Goal: Task Accomplishment & Management: Use online tool/utility

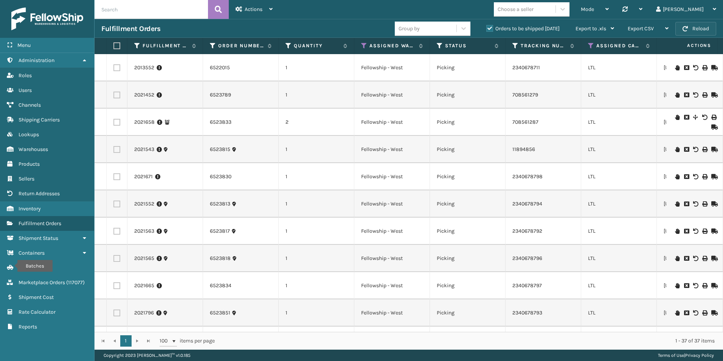
scroll to position [735, 0]
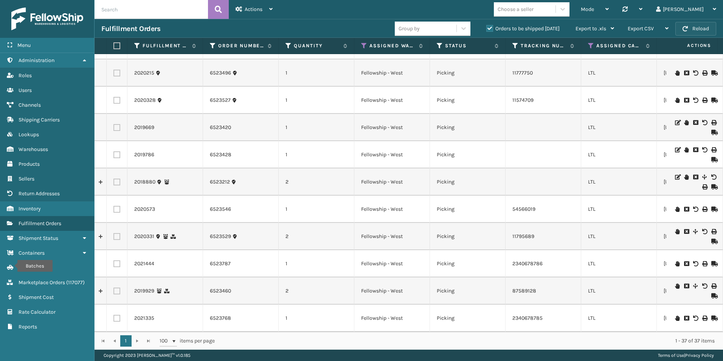
click at [694, 23] on button "Reload" at bounding box center [695, 29] width 41 height 14
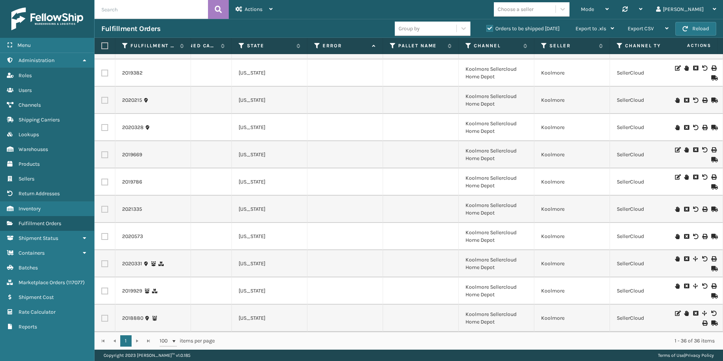
scroll to position [0, 375]
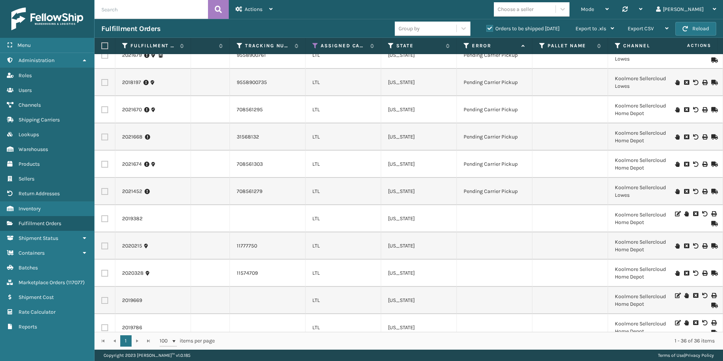
click at [711, 223] on icon at bounding box center [713, 223] width 5 height 5
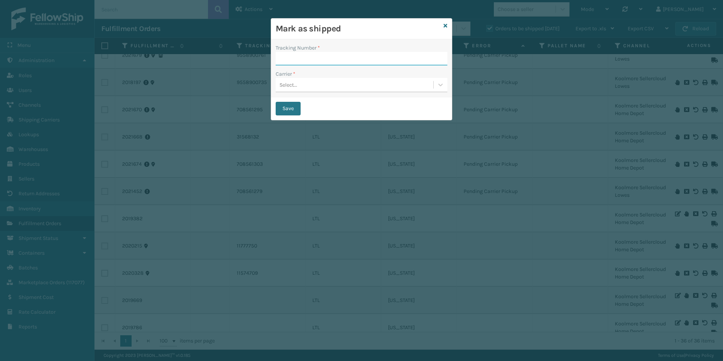
click at [287, 57] on input "Tracking Number *" at bounding box center [362, 59] width 172 height 14
paste input "708561162"
type input "708561162"
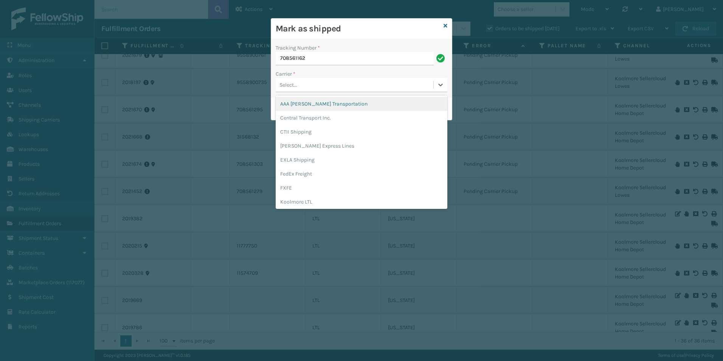
click at [318, 85] on div "Select..." at bounding box center [355, 85] width 158 height 12
click at [306, 104] on div "AAA [PERSON_NAME] Transportation" at bounding box center [362, 104] width 172 height 14
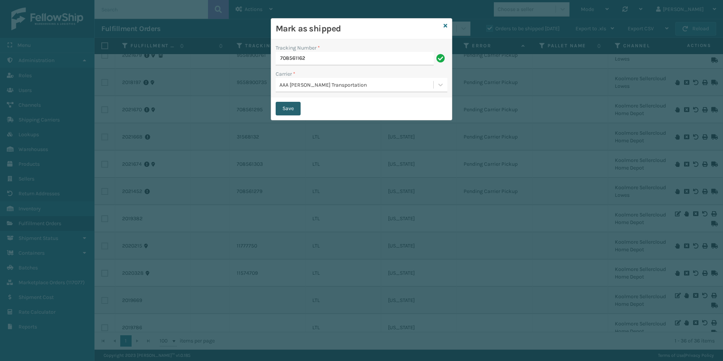
click at [293, 105] on button "Save" at bounding box center [288, 109] width 25 height 14
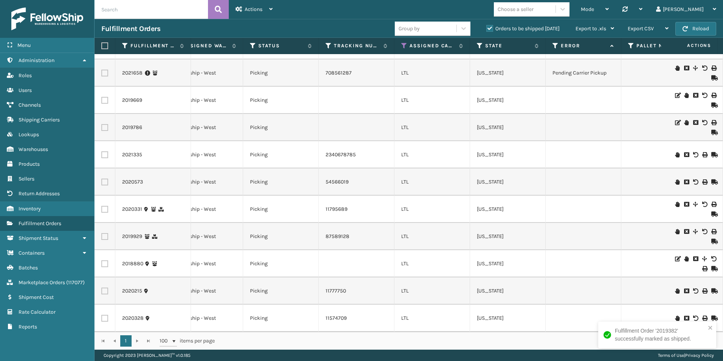
scroll to position [0, 298]
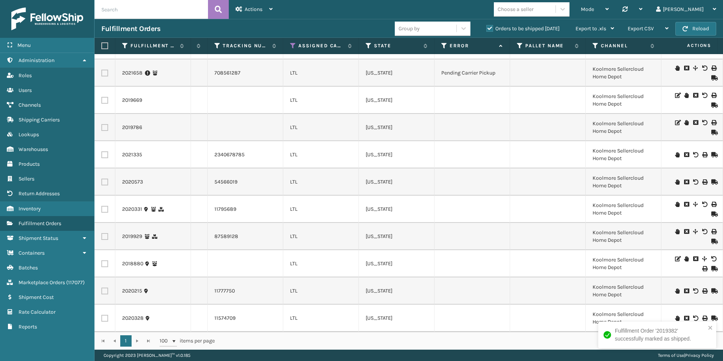
click at [105, 97] on label at bounding box center [104, 100] width 7 height 7
click at [102, 97] on input "checkbox" at bounding box center [101, 99] width 0 height 5
checkbox input "true"
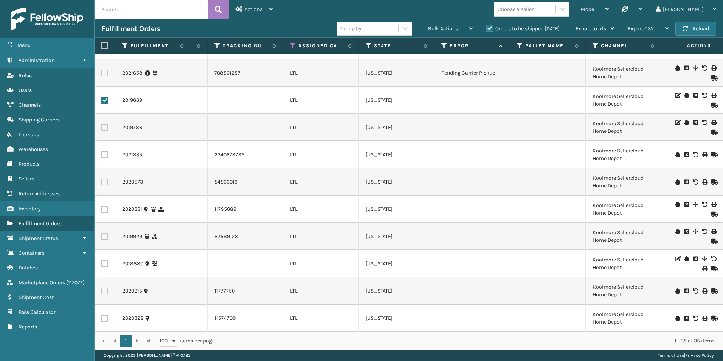
click at [711, 102] on icon at bounding box center [713, 104] width 5 height 5
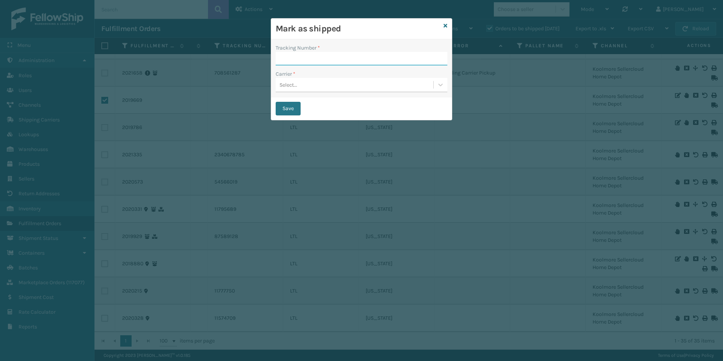
paste input "708561188"
type input "708561188"
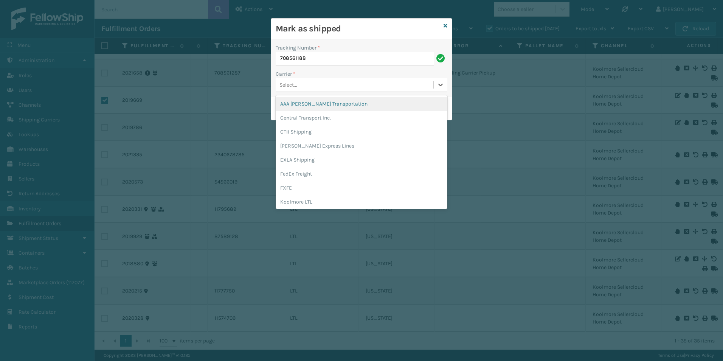
click at [309, 84] on div "Select..." at bounding box center [355, 85] width 158 height 12
click at [298, 104] on div "AAA [PERSON_NAME] Transportation" at bounding box center [362, 104] width 172 height 14
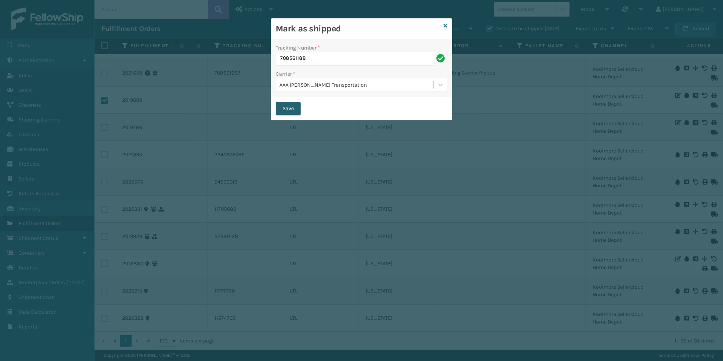
click at [292, 107] on button "Save" at bounding box center [288, 109] width 25 height 14
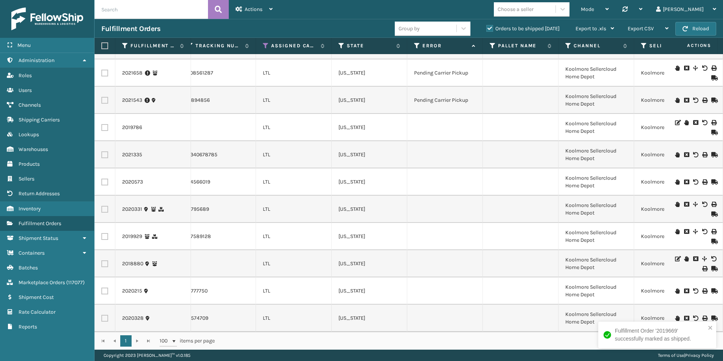
scroll to position [0, 390]
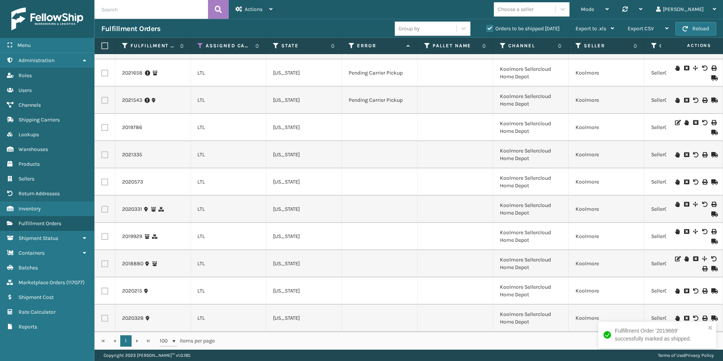
click at [684, 120] on icon at bounding box center [686, 122] width 5 height 5
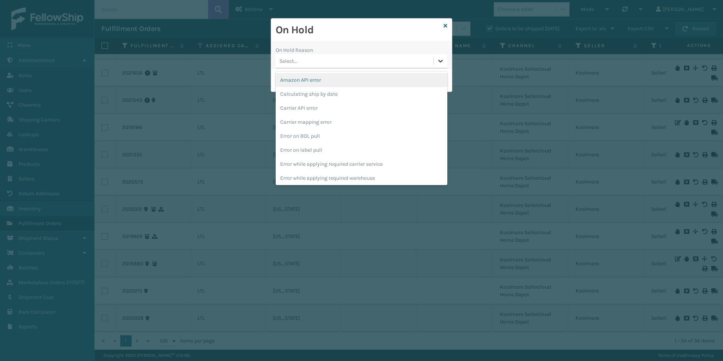
click at [443, 61] on icon at bounding box center [441, 61] width 8 height 8
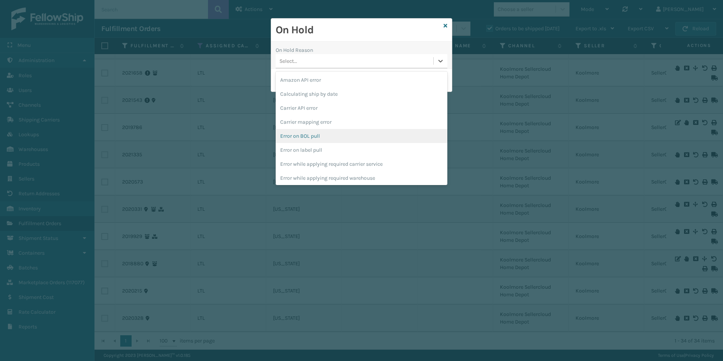
scroll to position [189, 0]
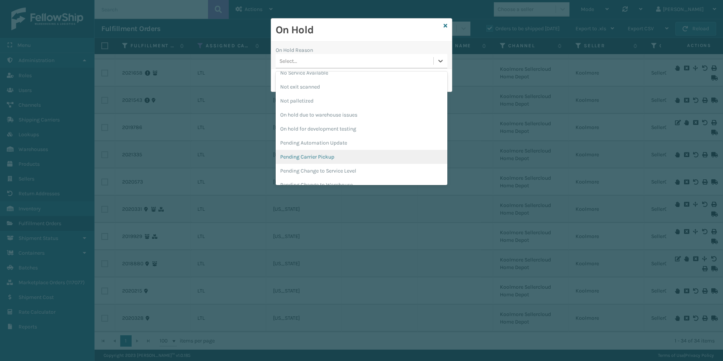
click at [328, 154] on div "Pending Carrier Pickup" at bounding box center [362, 157] width 172 height 14
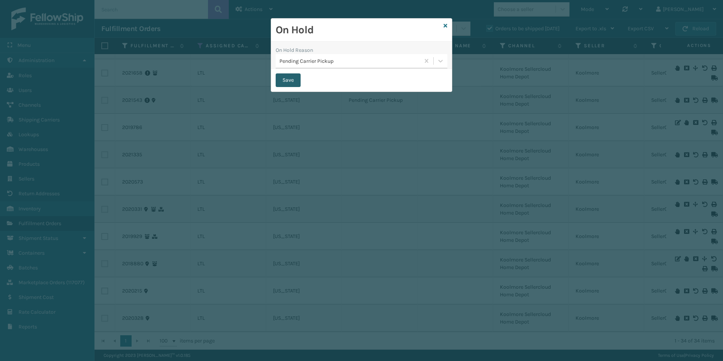
click at [287, 78] on button "Save" at bounding box center [288, 80] width 25 height 14
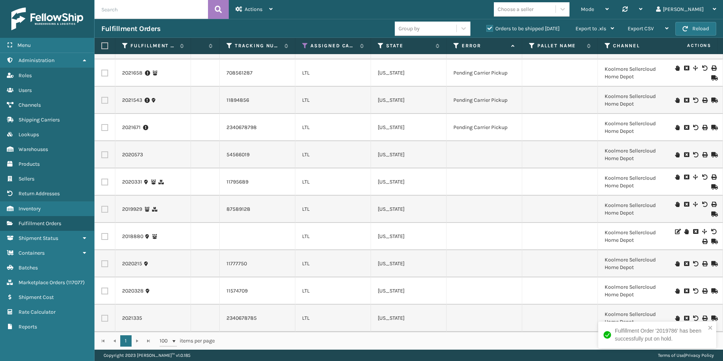
scroll to position [653, 286]
click at [675, 152] on icon at bounding box center [677, 154] width 5 height 5
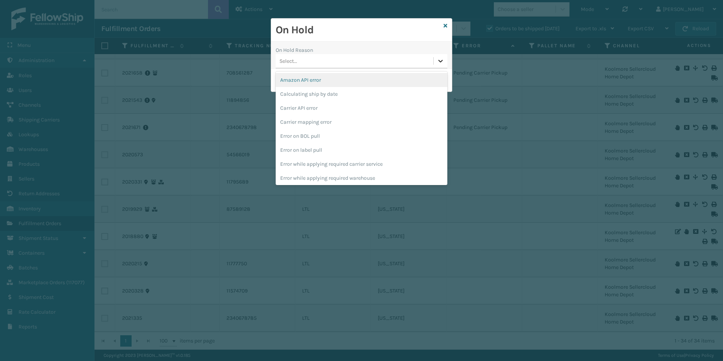
click at [440, 62] on icon at bounding box center [440, 61] width 5 height 3
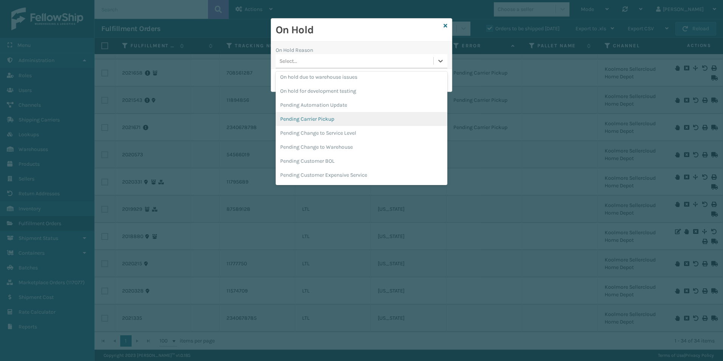
drag, startPoint x: 318, startPoint y: 120, endPoint x: 303, endPoint y: 114, distance: 16.1
click at [318, 120] on div "Pending Carrier Pickup" at bounding box center [362, 119] width 172 height 14
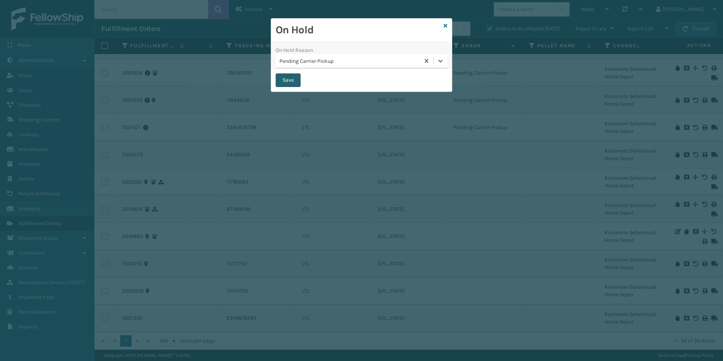
click at [286, 82] on button "Save" at bounding box center [288, 80] width 25 height 14
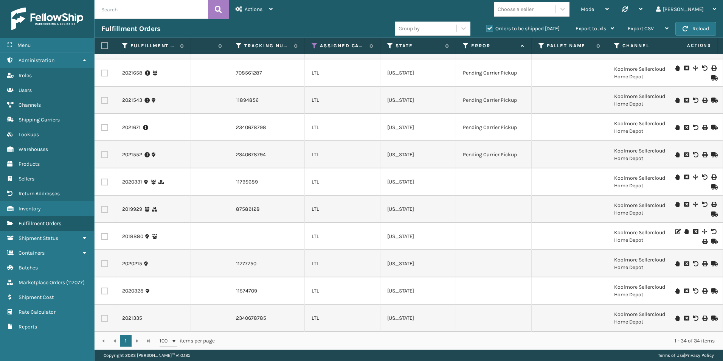
scroll to position [0, 224]
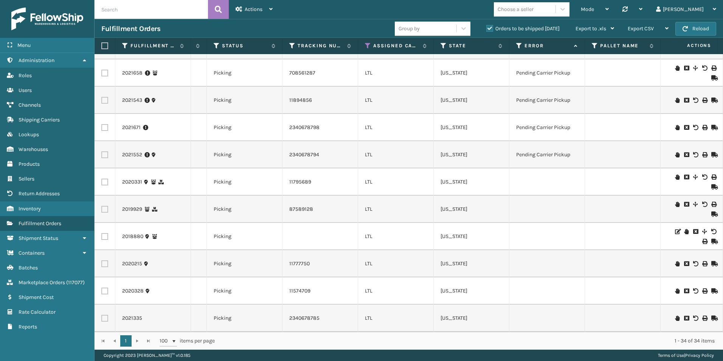
click at [675, 174] on icon at bounding box center [677, 176] width 5 height 5
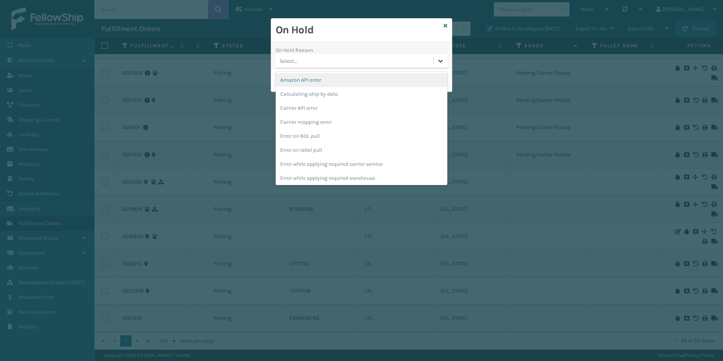
drag, startPoint x: 437, startPoint y: 62, endPoint x: 410, endPoint y: 74, distance: 30.1
click at [437, 62] on icon at bounding box center [441, 61] width 8 height 8
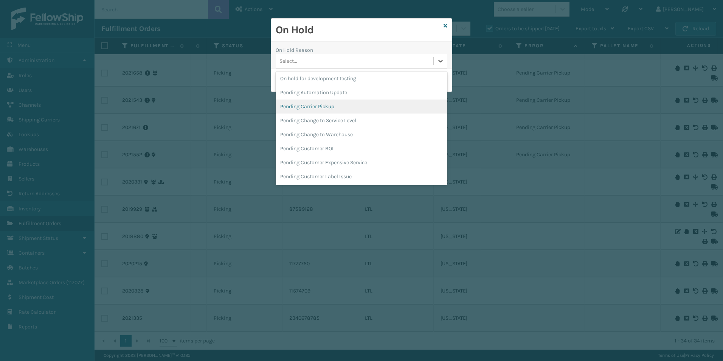
click at [320, 108] on div "Pending Carrier Pickup" at bounding box center [362, 106] width 172 height 14
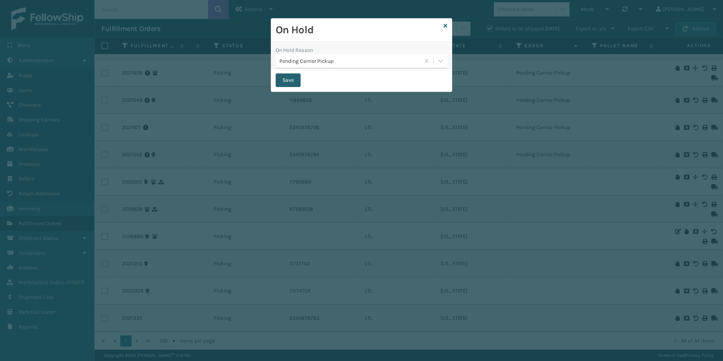
click at [286, 82] on button "Save" at bounding box center [288, 80] width 25 height 14
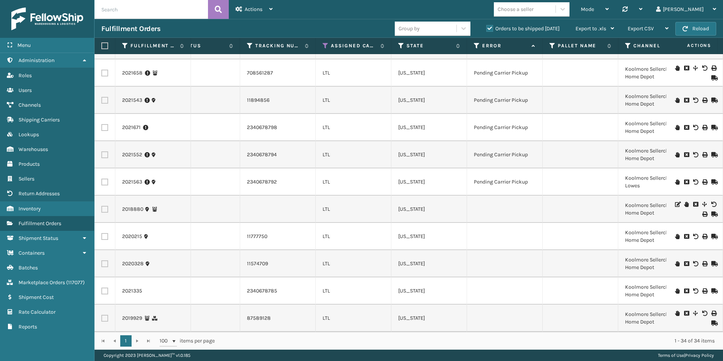
click at [711, 211] on icon at bounding box center [713, 213] width 5 height 5
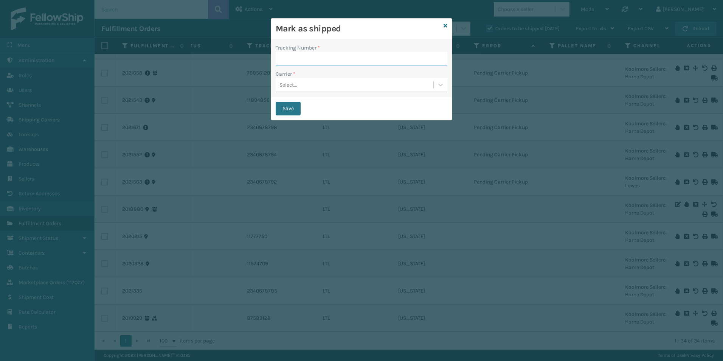
paste input "708561154"
type input "708561154"
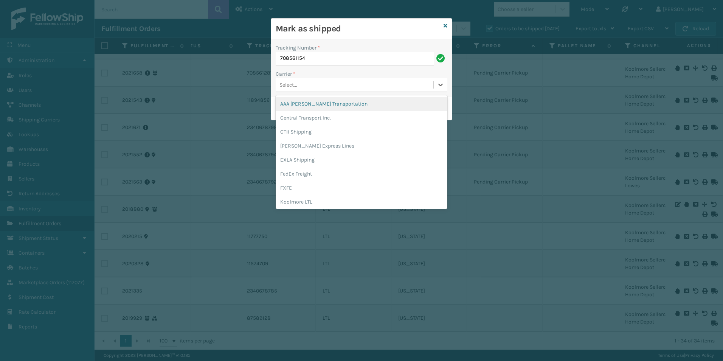
click at [300, 87] on div "Select..." at bounding box center [355, 85] width 158 height 12
click at [293, 106] on div "AAA [PERSON_NAME] Transportation" at bounding box center [362, 104] width 172 height 14
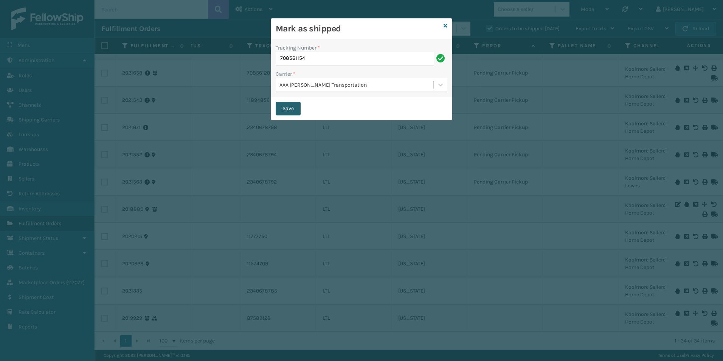
click at [285, 108] on button "Save" at bounding box center [288, 109] width 25 height 14
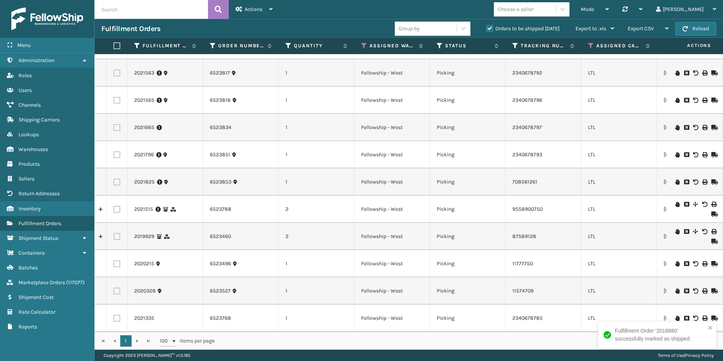
scroll to position [626, 199]
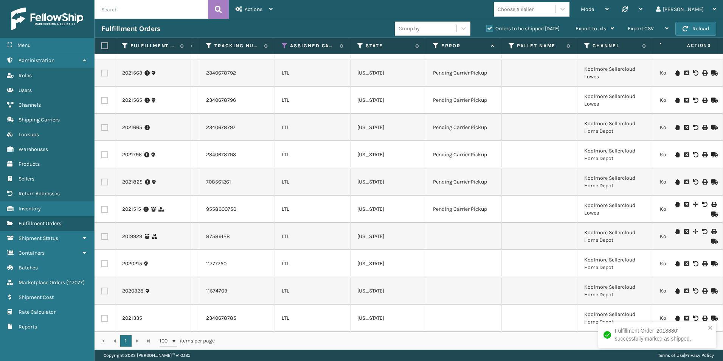
click at [675, 229] on icon at bounding box center [677, 231] width 5 height 5
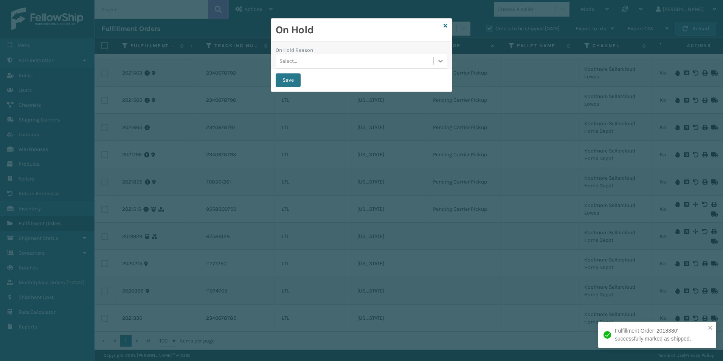
click at [438, 65] on div at bounding box center [440, 61] width 14 height 14
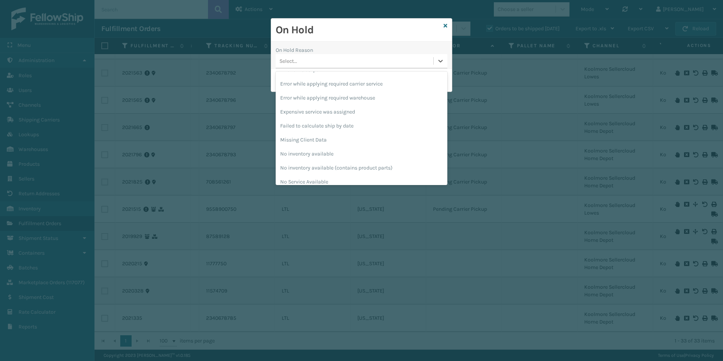
scroll to position [189, 0]
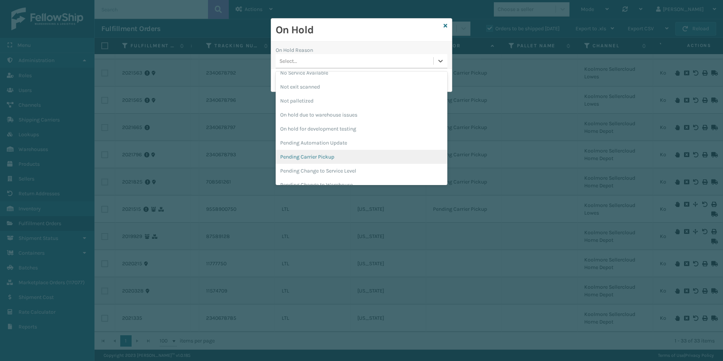
click at [326, 157] on div "Pending Carrier Pickup" at bounding box center [362, 157] width 172 height 14
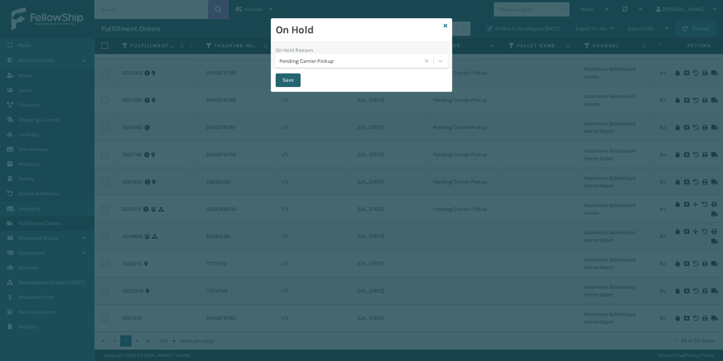
click at [287, 82] on button "Save" at bounding box center [288, 80] width 25 height 14
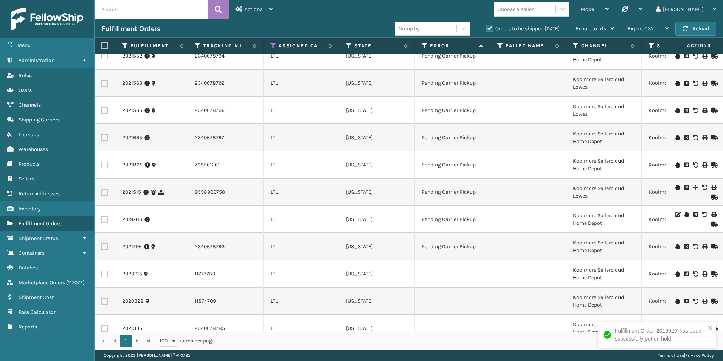
scroll to position [626, 317]
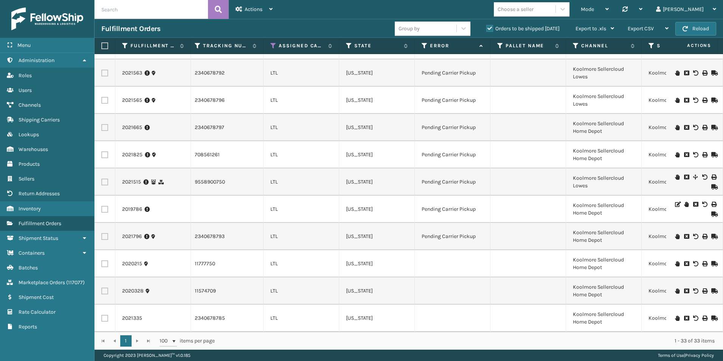
click at [675, 261] on icon at bounding box center [677, 263] width 5 height 5
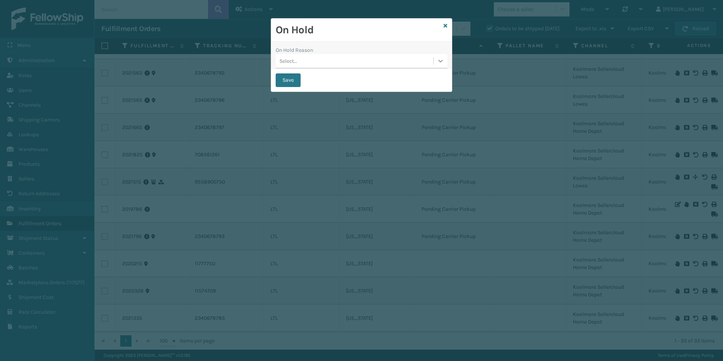
click at [436, 62] on div at bounding box center [440, 61] width 14 height 14
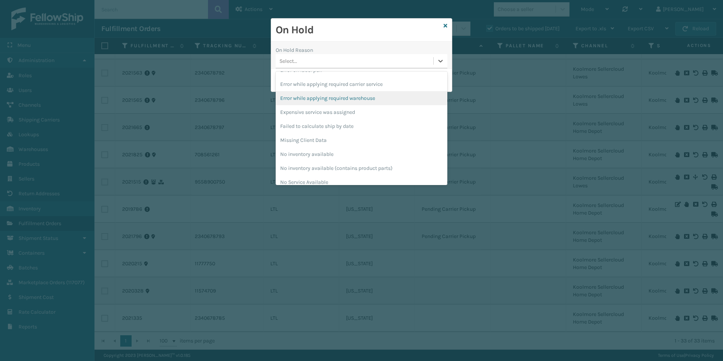
scroll to position [227, 0]
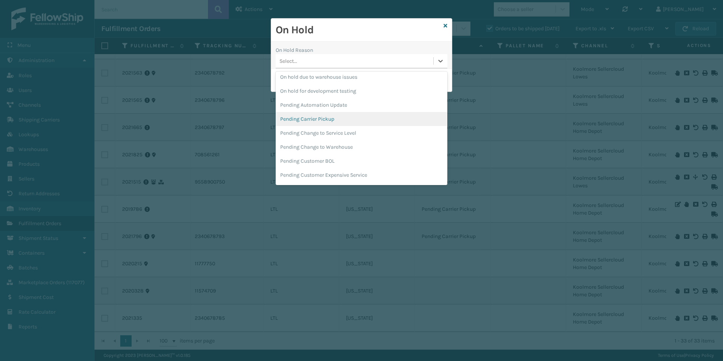
click at [312, 122] on div "Pending Carrier Pickup" at bounding box center [362, 119] width 172 height 14
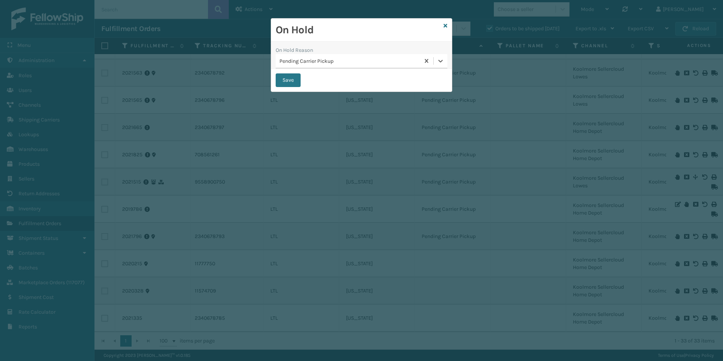
click at [292, 79] on button "Save" at bounding box center [288, 80] width 25 height 14
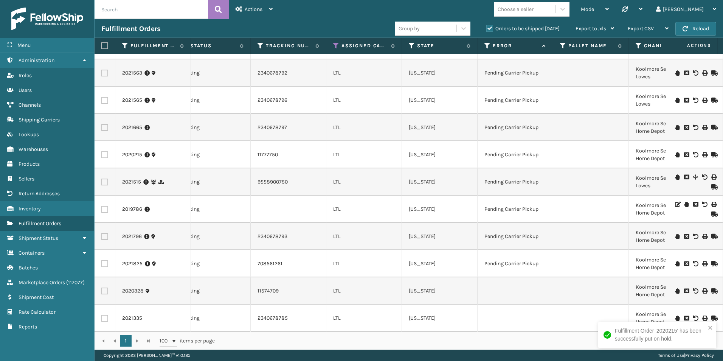
scroll to position [0, 322]
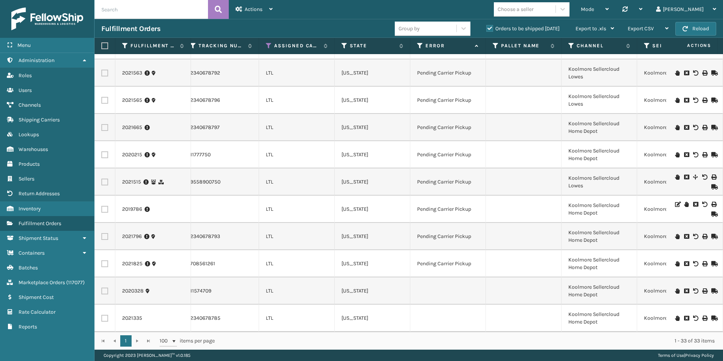
click at [675, 288] on icon at bounding box center [677, 290] width 5 height 5
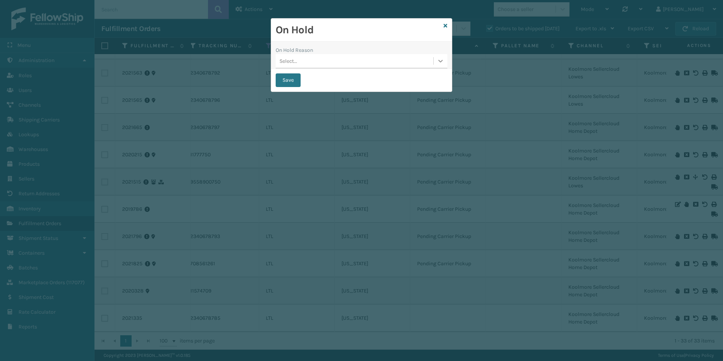
click at [440, 62] on icon at bounding box center [441, 61] width 8 height 8
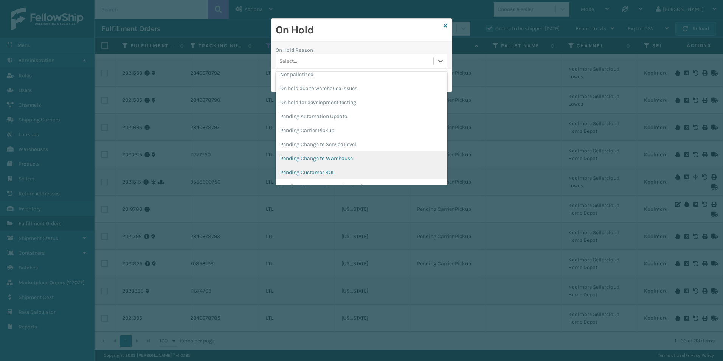
scroll to position [227, 0]
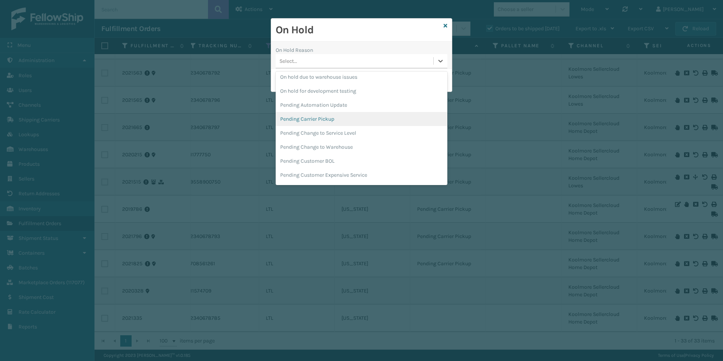
click at [329, 119] on div "Pending Carrier Pickup" at bounding box center [362, 119] width 172 height 14
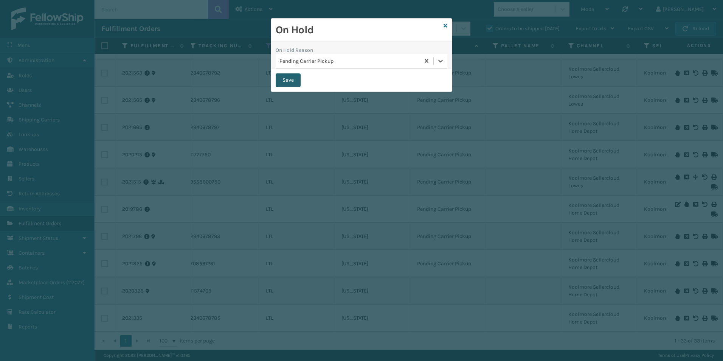
click at [288, 81] on button "Save" at bounding box center [288, 80] width 25 height 14
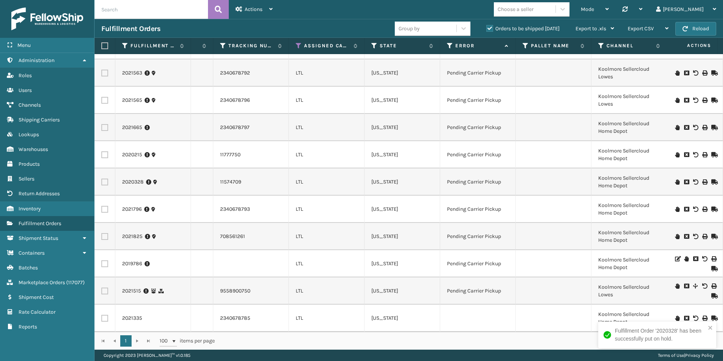
scroll to position [0, 299]
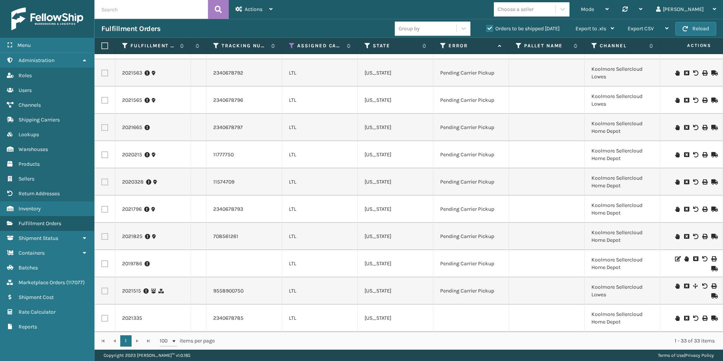
click at [675, 315] on icon at bounding box center [677, 317] width 5 height 5
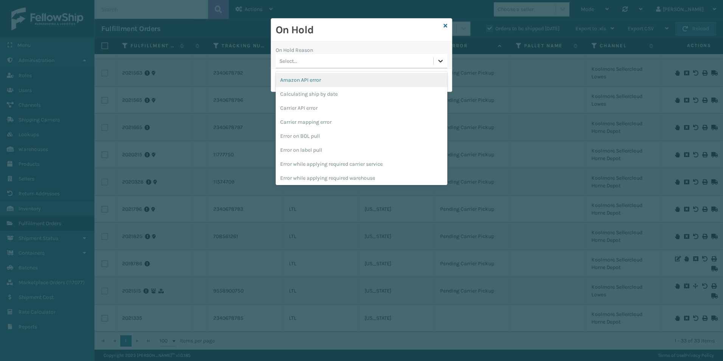
click at [437, 56] on div at bounding box center [440, 61] width 14 height 14
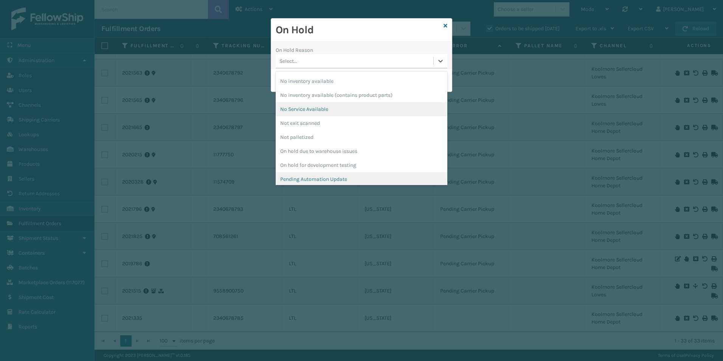
scroll to position [189, 0]
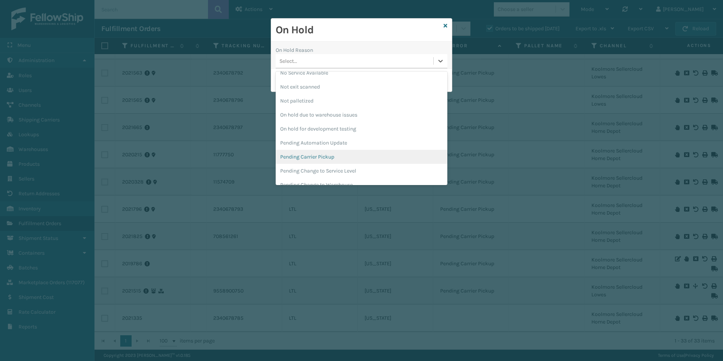
click at [310, 157] on div "Pending Carrier Pickup" at bounding box center [362, 157] width 172 height 14
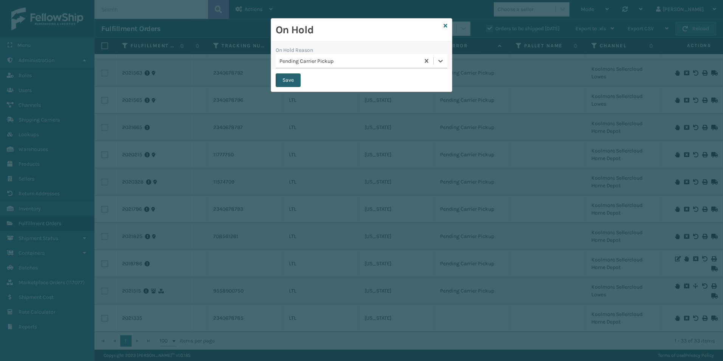
click at [285, 79] on button "Save" at bounding box center [288, 80] width 25 height 14
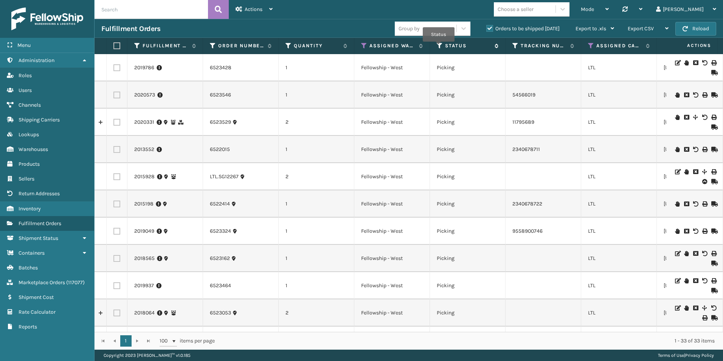
click at [438, 47] on icon at bounding box center [440, 45] width 6 height 7
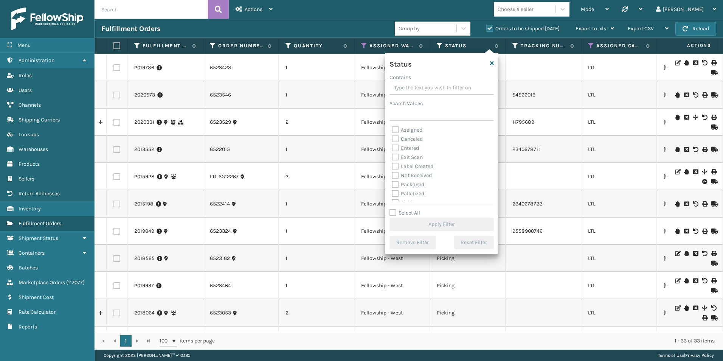
drag, startPoint x: 393, startPoint y: 192, endPoint x: 401, endPoint y: 197, distance: 9.7
click at [393, 192] on label "Palletized" at bounding box center [408, 193] width 33 height 6
click at [392, 192] on input "Palletized" at bounding box center [392, 191] width 0 height 5
checkbox input "true"
click at [426, 224] on button "Apply Filter" at bounding box center [441, 224] width 104 height 14
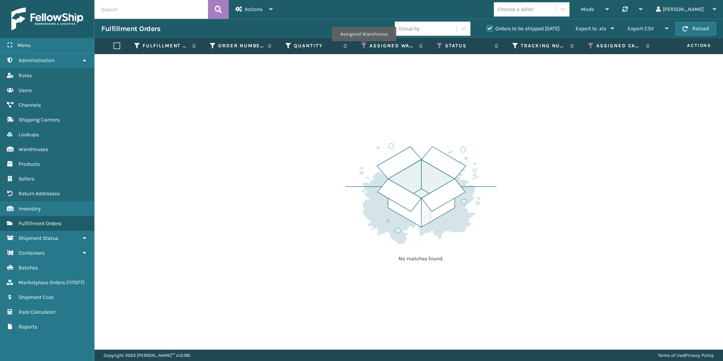
click at [364, 46] on icon at bounding box center [364, 45] width 6 height 7
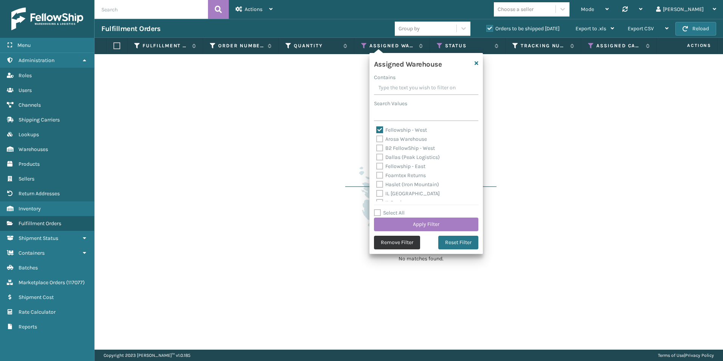
click at [401, 240] on button "Remove Filter" at bounding box center [397, 242] width 46 height 14
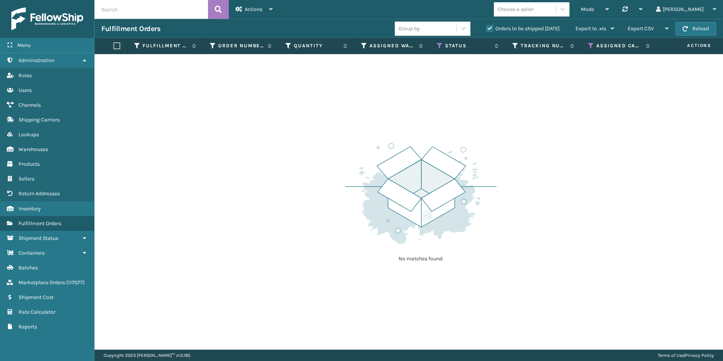
click at [486, 29] on label "Orders to be shipped [DATE]" at bounding box center [522, 28] width 73 height 6
click at [486, 29] on input "Orders to be shipped [DATE]" at bounding box center [486, 26] width 0 height 5
click at [589, 47] on icon at bounding box center [591, 45] width 6 height 7
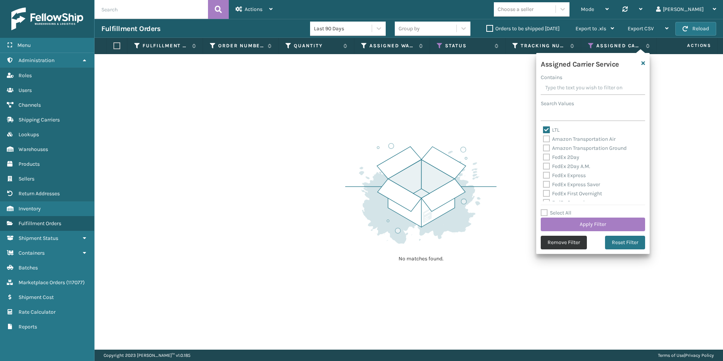
click at [556, 243] on button "Remove Filter" at bounding box center [563, 242] width 46 height 14
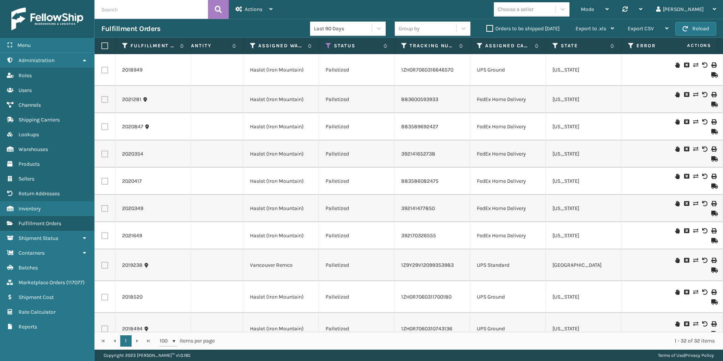
scroll to position [0, 340]
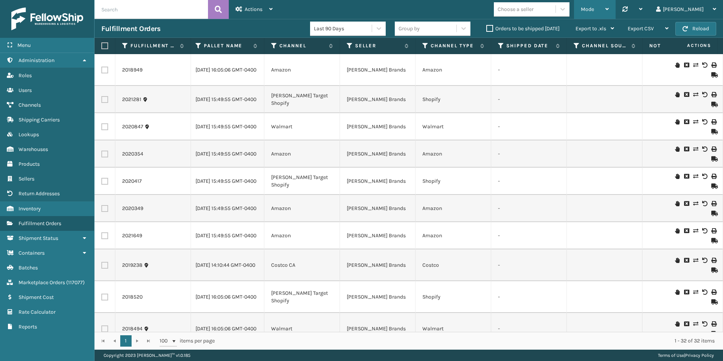
click at [594, 8] on span "Mode" at bounding box center [587, 9] width 13 height 6
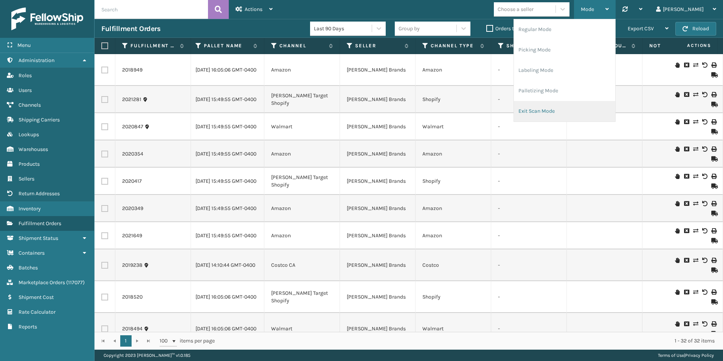
click at [586, 108] on li "Exit Scan Mode" at bounding box center [564, 111] width 101 height 20
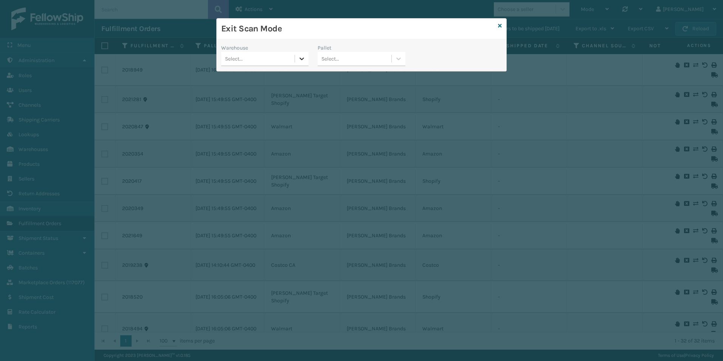
click at [301, 56] on icon at bounding box center [302, 59] width 8 height 8
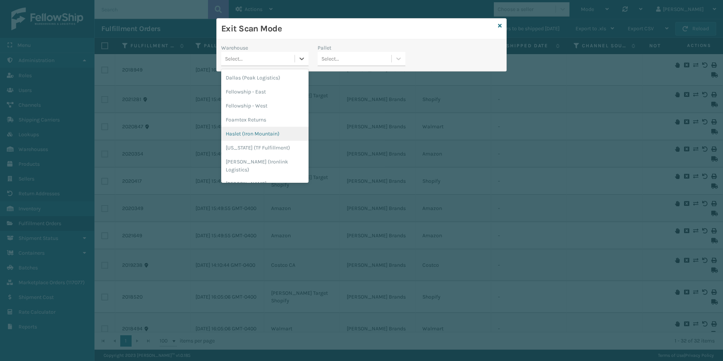
click at [249, 133] on div "Haslet (Iron Mountain)" at bounding box center [264, 134] width 87 height 14
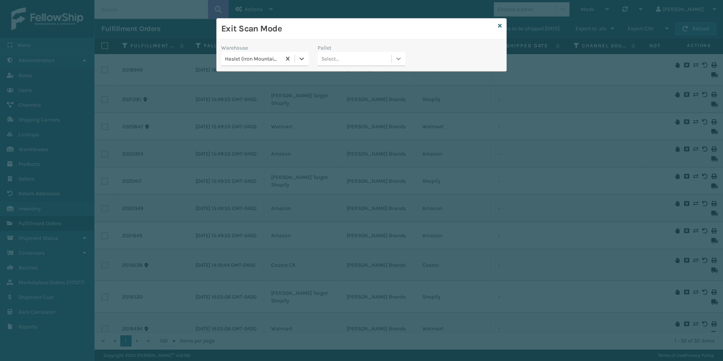
click at [397, 59] on icon at bounding box center [398, 58] width 5 height 3
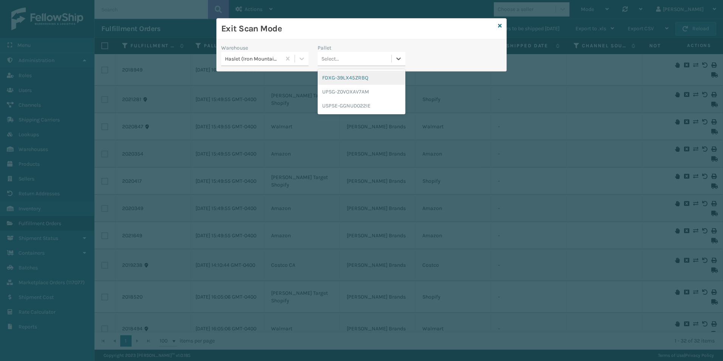
click at [352, 79] on div "FDXG-39LX45ZRBQ" at bounding box center [360, 78] width 87 height 14
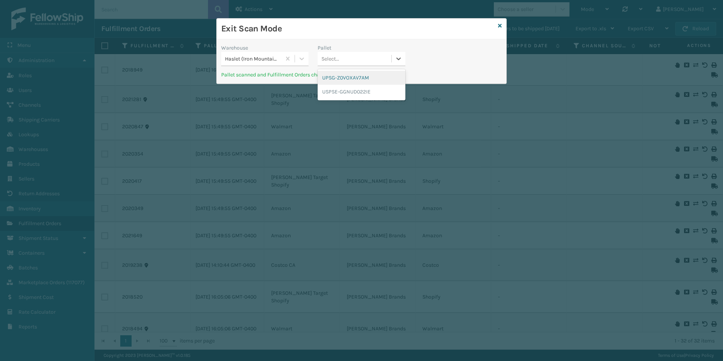
click at [391, 63] on div "Select..." at bounding box center [353, 59] width 73 height 12
click at [355, 79] on div "UPSG-Z0VOXAV7AM" at bounding box center [360, 78] width 87 height 14
click at [397, 59] on icon at bounding box center [398, 58] width 5 height 3
drag, startPoint x: 344, startPoint y: 77, endPoint x: 412, endPoint y: 68, distance: 68.2
click at [344, 77] on div "USPSE-GGNUD022IE" at bounding box center [360, 78] width 87 height 14
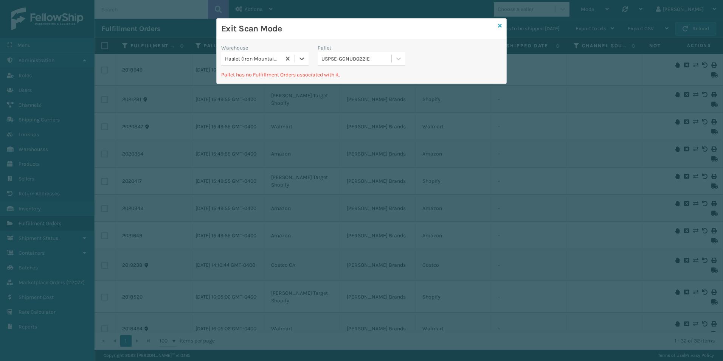
click at [500, 28] on icon at bounding box center [500, 25] width 4 height 5
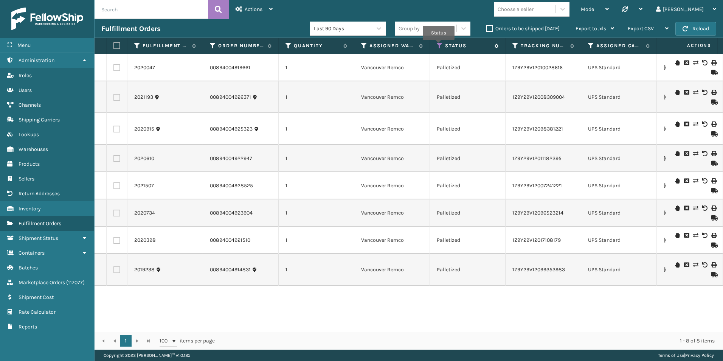
click at [438, 45] on icon at bounding box center [440, 45] width 6 height 7
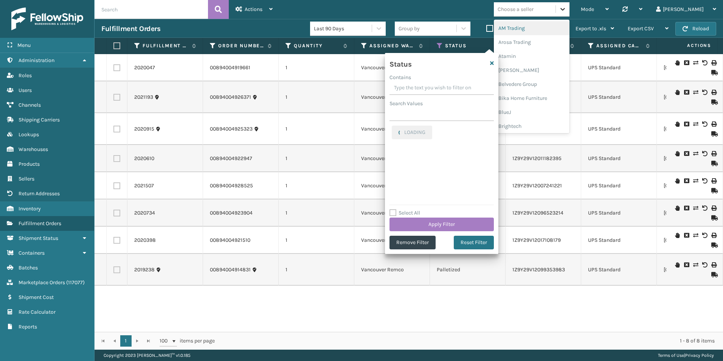
click at [565, 9] on icon at bounding box center [562, 9] width 5 height 3
click at [546, 117] on div "Emson" at bounding box center [532, 120] width 76 height 14
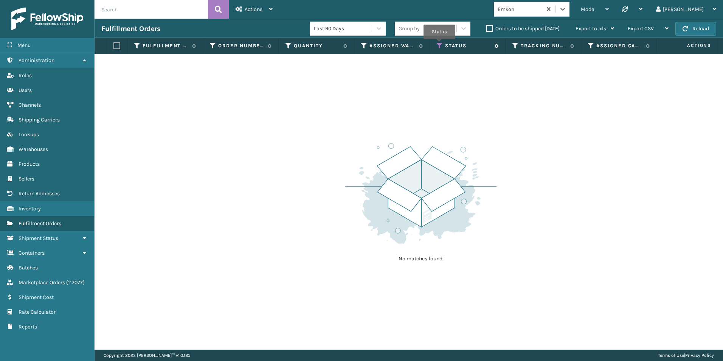
click at [439, 44] on icon at bounding box center [440, 45] width 6 height 7
click at [547, 138] on div "No matches found." at bounding box center [408, 201] width 628 height 295
click at [453, 46] on icon at bounding box center [454, 45] width 6 height 7
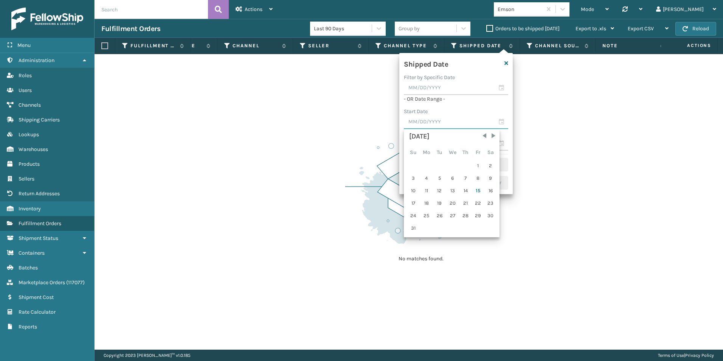
click at [501, 122] on input "text" at bounding box center [456, 122] width 104 height 14
click at [416, 191] on div "10" at bounding box center [413, 190] width 12 height 11
type input "[DATE]"
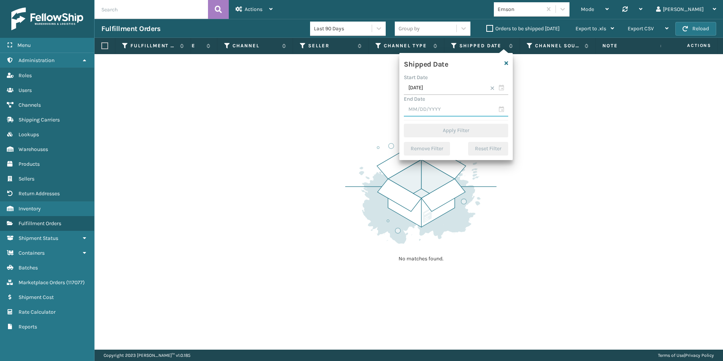
click at [502, 111] on input "text" at bounding box center [456, 110] width 104 height 14
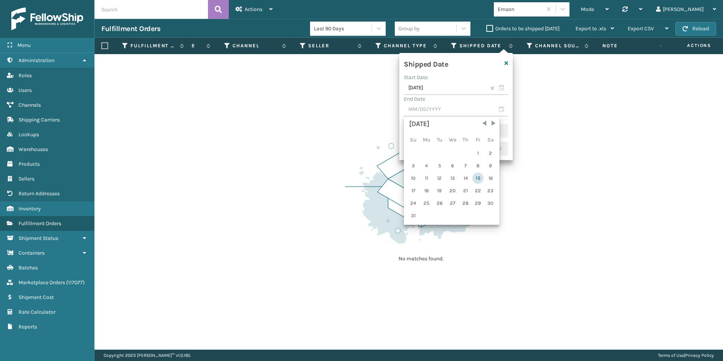
click at [477, 176] on div "15" at bounding box center [477, 177] width 11 height 11
type input "[DATE]"
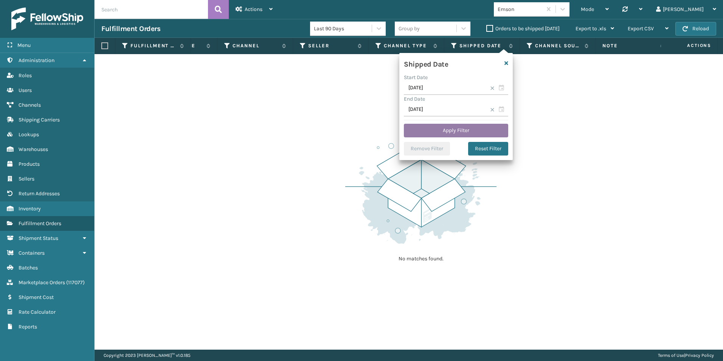
click at [456, 132] on button "Apply Filter" at bounding box center [456, 131] width 104 height 14
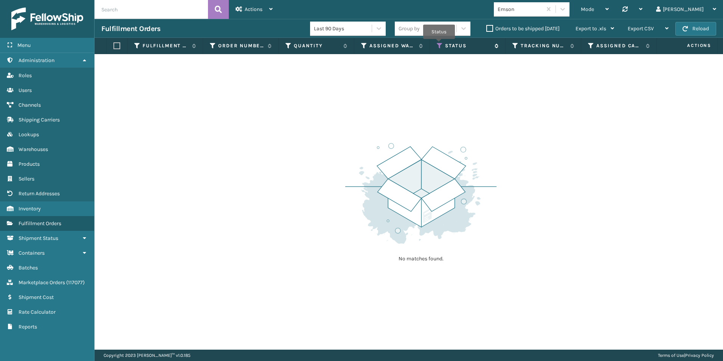
click at [439, 44] on icon at bounding box center [440, 45] width 6 height 7
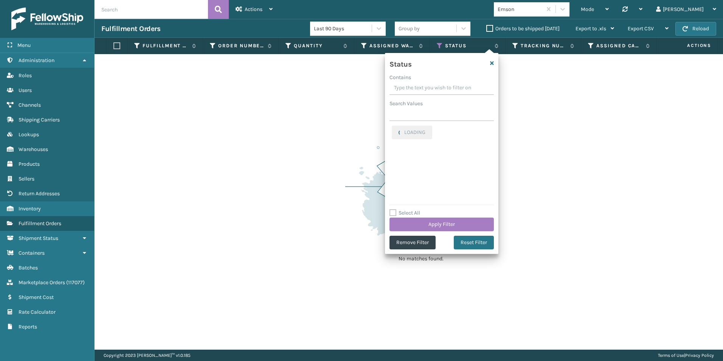
click at [405, 90] on input "Contains" at bounding box center [441, 88] width 104 height 14
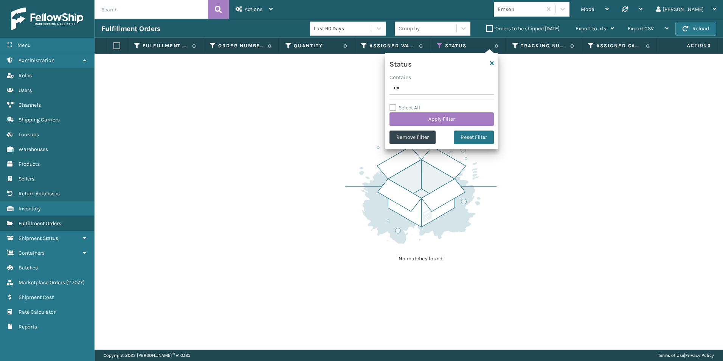
type input "exit"
click at [437, 116] on button "Apply Filter" at bounding box center [441, 119] width 104 height 14
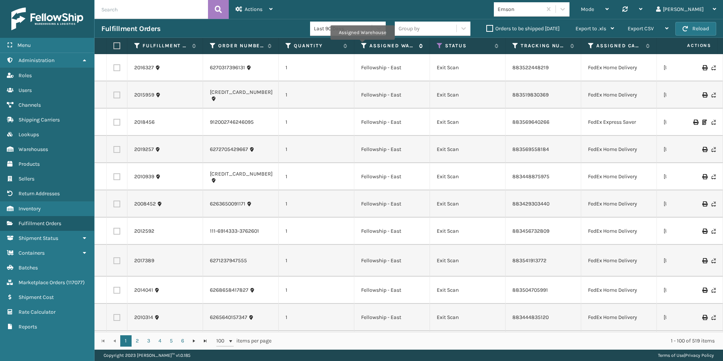
click at [362, 45] on icon at bounding box center [364, 45] width 6 height 7
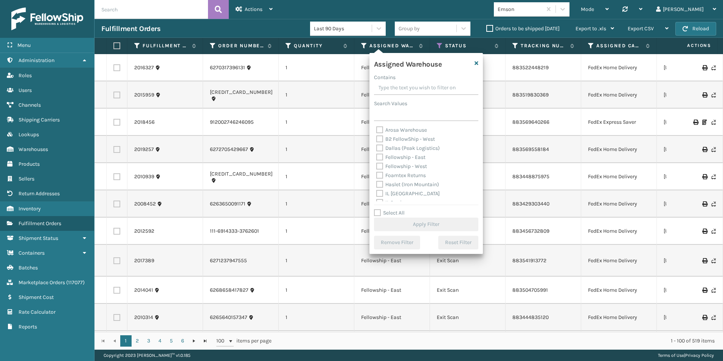
click at [379, 167] on label "Fellowship - West" at bounding box center [401, 166] width 51 height 6
click at [376, 167] on input "Fellowship - West" at bounding box center [376, 164] width 0 height 5
checkbox input "true"
click at [437, 224] on button "Apply Filter" at bounding box center [426, 224] width 104 height 14
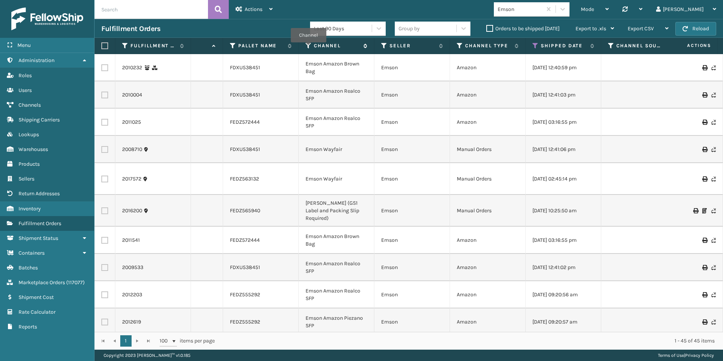
click at [308, 48] on icon at bounding box center [308, 45] width 6 height 7
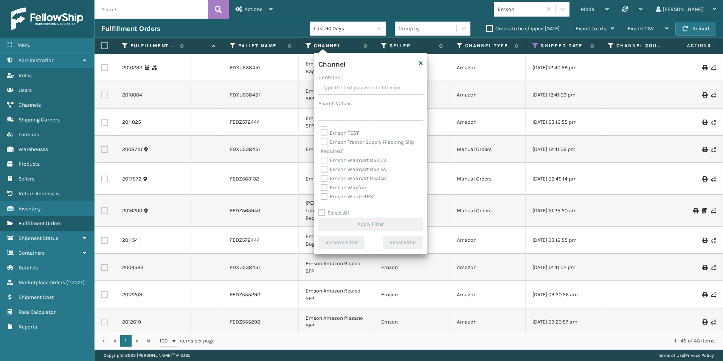
click at [325, 141] on label "Emson Tractor Supply (Packing Slip Required)" at bounding box center [366, 146] width 93 height 15
click at [321, 141] on input "Emson Tractor Supply (Packing Slip Required)" at bounding box center [320, 140] width 0 height 5
checkbox input "true"
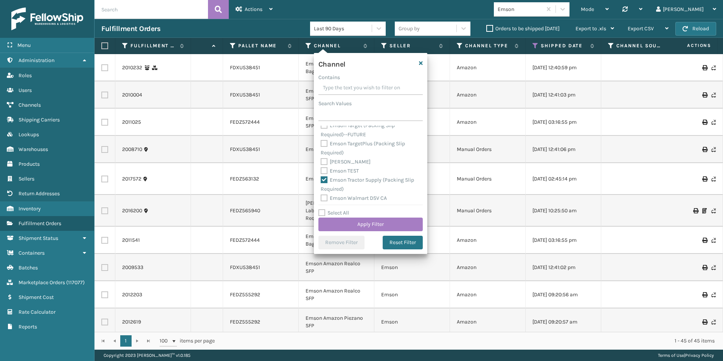
click at [324, 142] on label "Emson TargetPlus (Packing Slip Required)" at bounding box center [362, 147] width 84 height 15
click at [321, 142] on input "Emson TargetPlus (Packing Slip Required)" at bounding box center [320, 141] width 0 height 5
checkbox input "true"
click at [325, 139] on label "Emson Macys Marketplace (Packing Slip Required)" at bounding box center [368, 143] width 96 height 15
click at [321, 139] on input "Emson Macys Marketplace (Packing Slip Required)" at bounding box center [320, 137] width 0 height 5
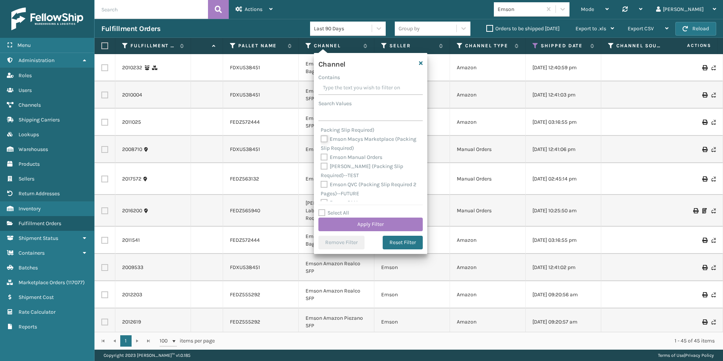
checkbox input "true"
click at [323, 158] on label "[PERSON_NAME] (GS1 Label and Packing Slip Required)" at bounding box center [362, 162] width 85 height 15
click at [321, 158] on input "[PERSON_NAME] (GS1 Label and Packing Slip Required)" at bounding box center [320, 156] width 0 height 5
checkbox input "true"
click at [324, 141] on label "[PERSON_NAME] (Packing Slip Required)" at bounding box center [361, 144] width 82 height 15
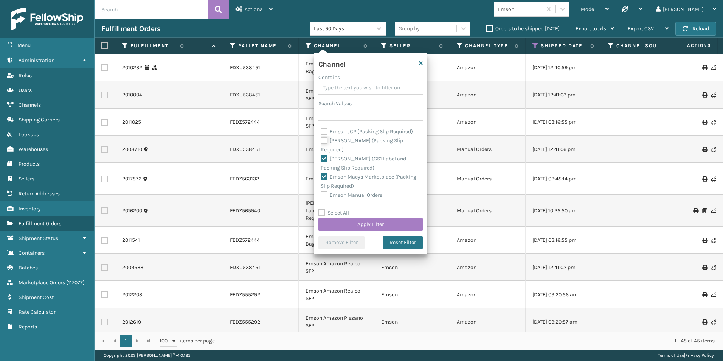
click at [321, 141] on input "[PERSON_NAME] (Packing Slip Required)" at bounding box center [320, 138] width 0 height 5
checkbox input "true"
click at [324, 170] on label "Emson JCP (Packing Slip Required)" at bounding box center [366, 169] width 92 height 6
click at [321, 170] on input "Emson JCP (Packing Slip Required)" at bounding box center [320, 167] width 0 height 5
checkbox input "true"
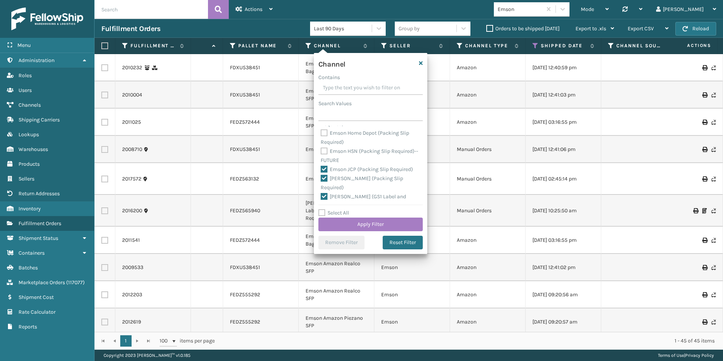
click at [324, 132] on label "Emson Home Depot (Packing Slip Required)" at bounding box center [364, 137] width 88 height 15
click at [321, 132] on input "Emson Home Depot (Packing Slip Required)" at bounding box center [320, 130] width 0 height 5
checkbox input "true"
click at [326, 150] on label "Emson Groupon (Packing Slip Required)" at bounding box center [360, 156] width 80 height 15
click at [325, 189] on label "Emson Groupon (Packing Slip Required)" at bounding box center [360, 194] width 80 height 15
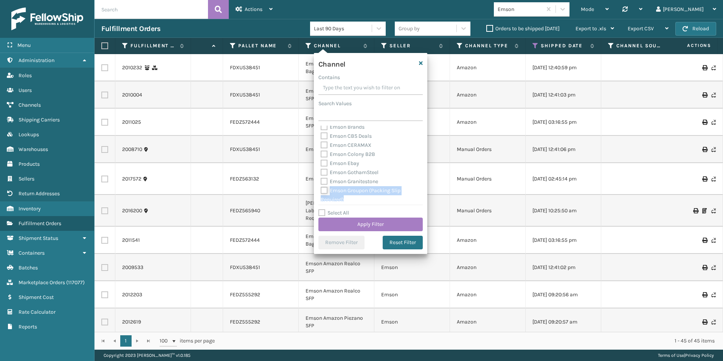
click at [321, 189] on input "Emson Groupon (Packing Slip Required)" at bounding box center [320, 188] width 0 height 5
checkbox input "true"
click at [322, 128] on label "Emson BestBuy Marketplace (Packing Slip Required)" at bounding box center [370, 132] width 100 height 15
click at [321, 128] on input "Emson BestBuy Marketplace (Packing Slip Required)" at bounding box center [320, 126] width 0 height 5
checkbox input "true"
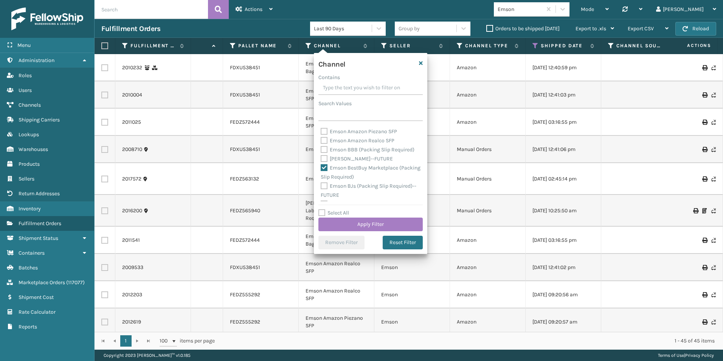
click at [324, 146] on label "Emson BBB (Packing Slip Required)" at bounding box center [367, 149] width 94 height 6
click at [321, 145] on input "Emson BBB (Packing Slip Required)" at bounding box center [320, 147] width 0 height 5
checkbox input "true"
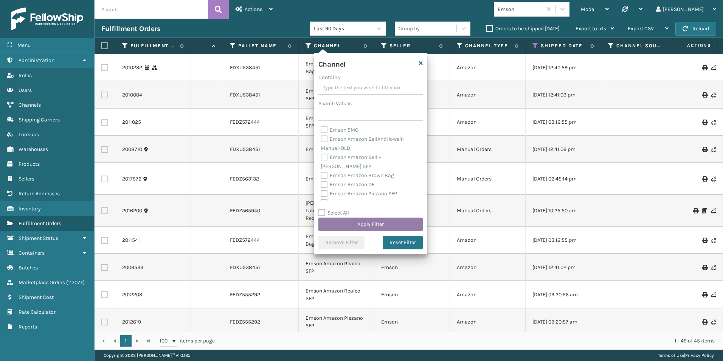
click at [361, 222] on button "Apply Filter" at bounding box center [370, 224] width 104 height 14
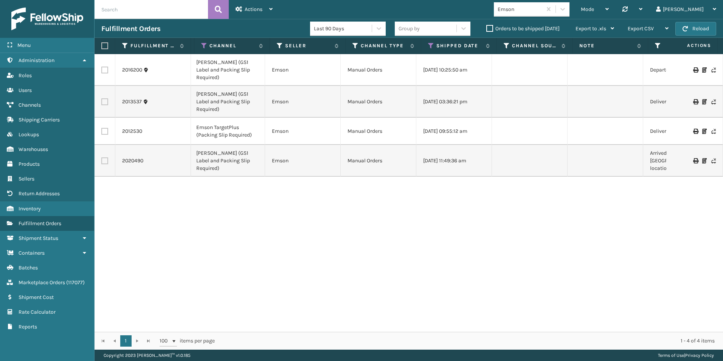
scroll to position [0, 694]
